Goal: Entertainment & Leisure: Consume media (video, audio)

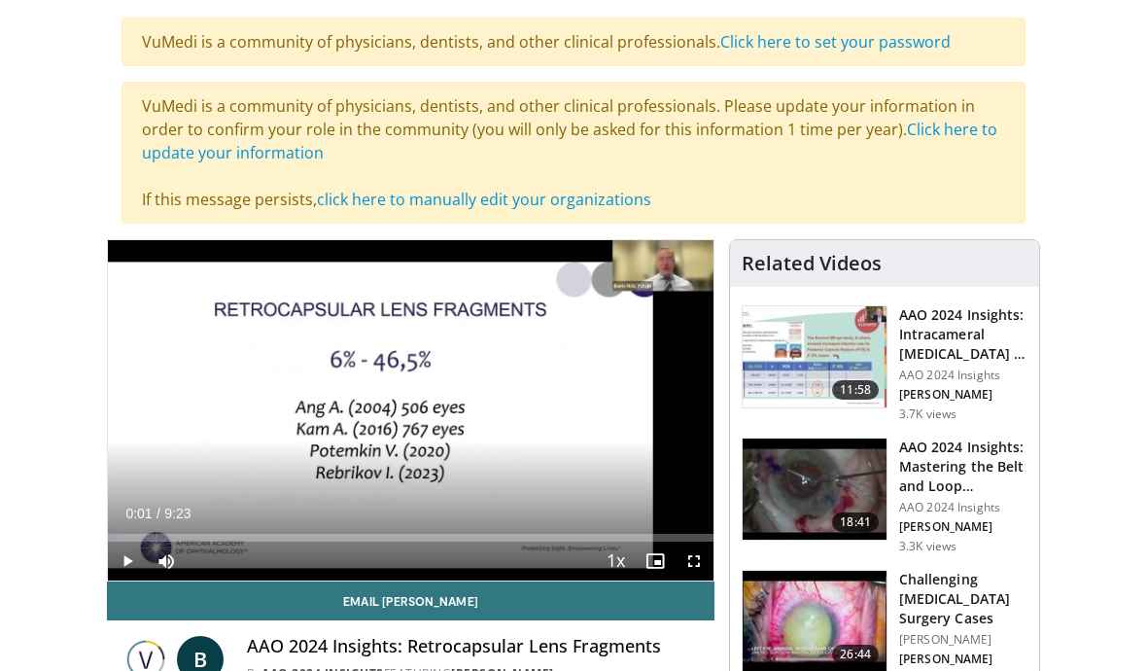
scroll to position [180, 0]
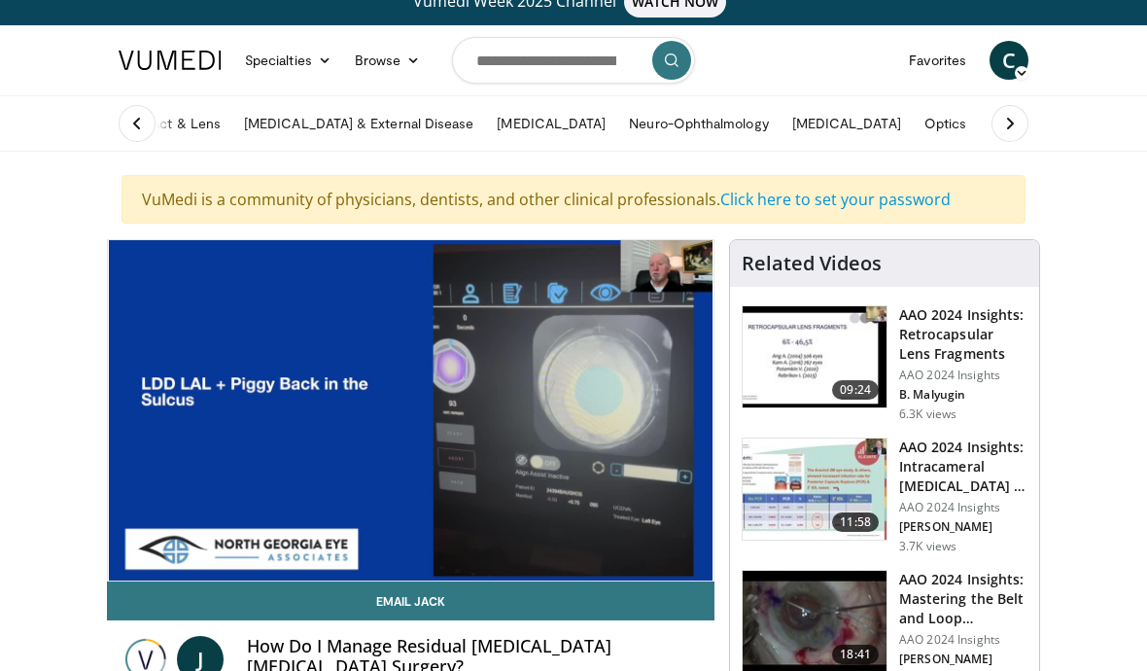
scroll to position [18, 0]
